Goal: Task Accomplishment & Management: Use online tool/utility

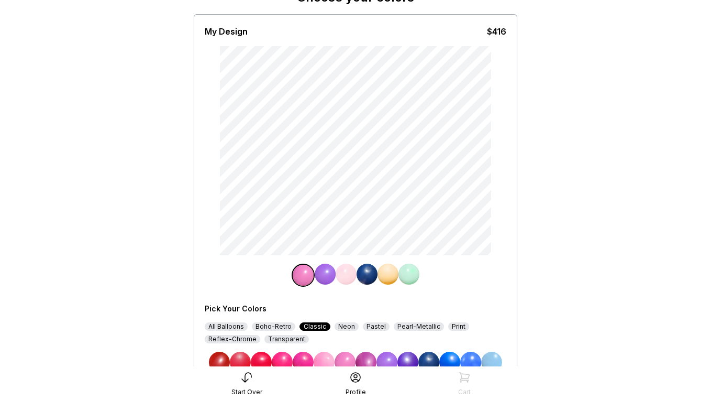
scroll to position [78, 0]
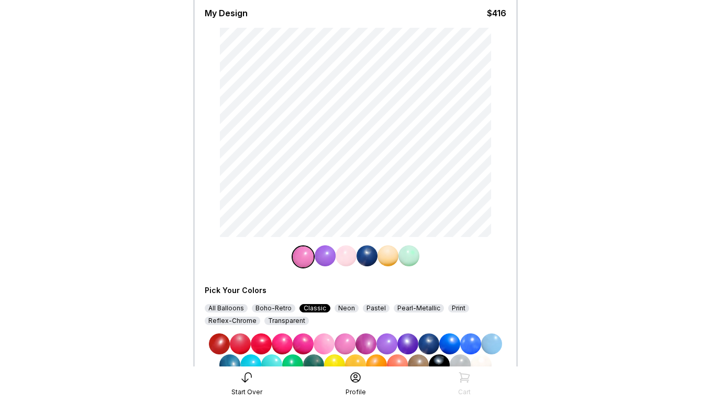
click at [410, 257] on img at bounding box center [409, 255] width 21 height 21
click at [375, 312] on div "All Balloons Boho-Retro Classic Neon Pastel Pearl-Metallic Print Reflex-Chrome …" at bounding box center [356, 314] width 302 height 21
click at [375, 312] on div "Pastel" at bounding box center [376, 308] width 27 height 8
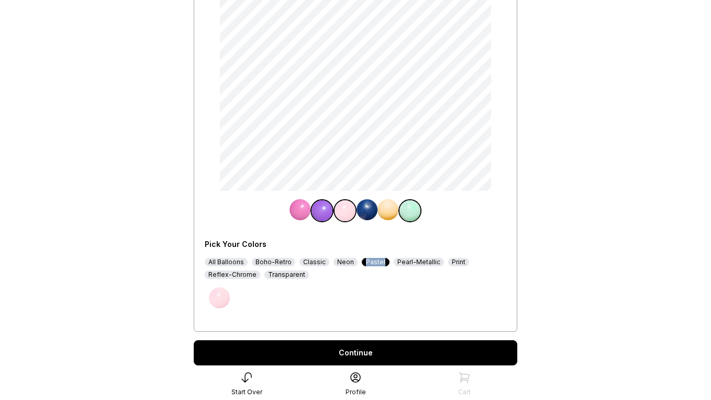
scroll to position [129, 0]
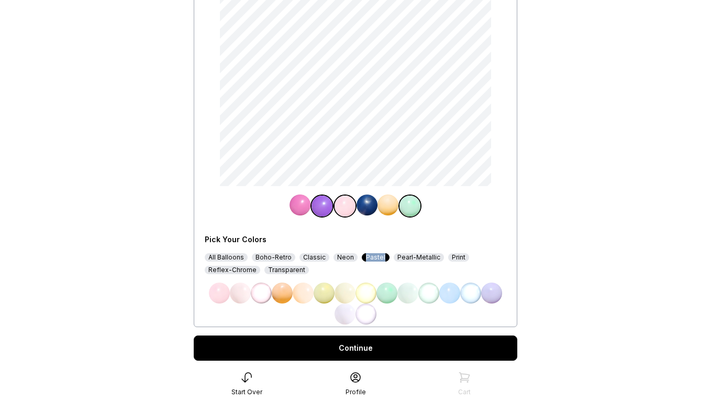
click at [238, 295] on img at bounding box center [240, 292] width 21 height 21
click at [320, 211] on img at bounding box center [322, 205] width 21 height 21
click at [281, 293] on img at bounding box center [282, 292] width 21 height 21
click at [370, 205] on img at bounding box center [367, 204] width 21 height 21
click at [387, 293] on img at bounding box center [387, 292] width 21 height 21
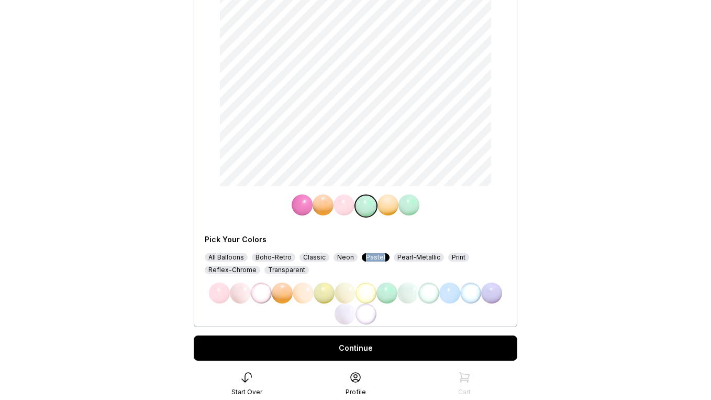
click at [391, 207] on img at bounding box center [388, 204] width 21 height 21
click at [317, 206] on img at bounding box center [323, 204] width 21 height 21
click at [246, 295] on img at bounding box center [240, 292] width 21 height 21
click at [324, 210] on img at bounding box center [322, 205] width 21 height 21
click at [347, 209] on img at bounding box center [345, 205] width 21 height 21
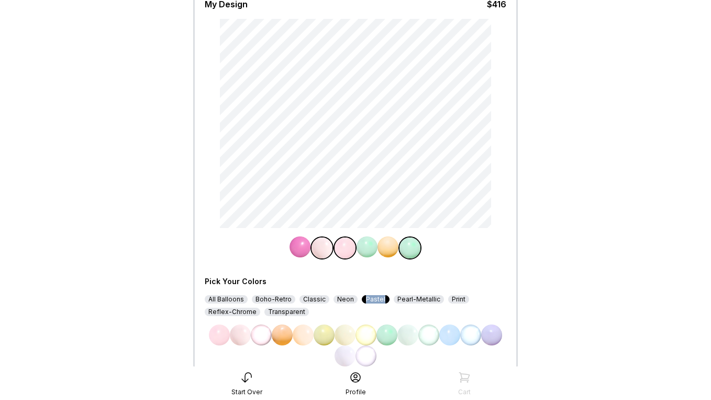
scroll to position [83, 0]
